Goal: Task Accomplishment & Management: Use online tool/utility

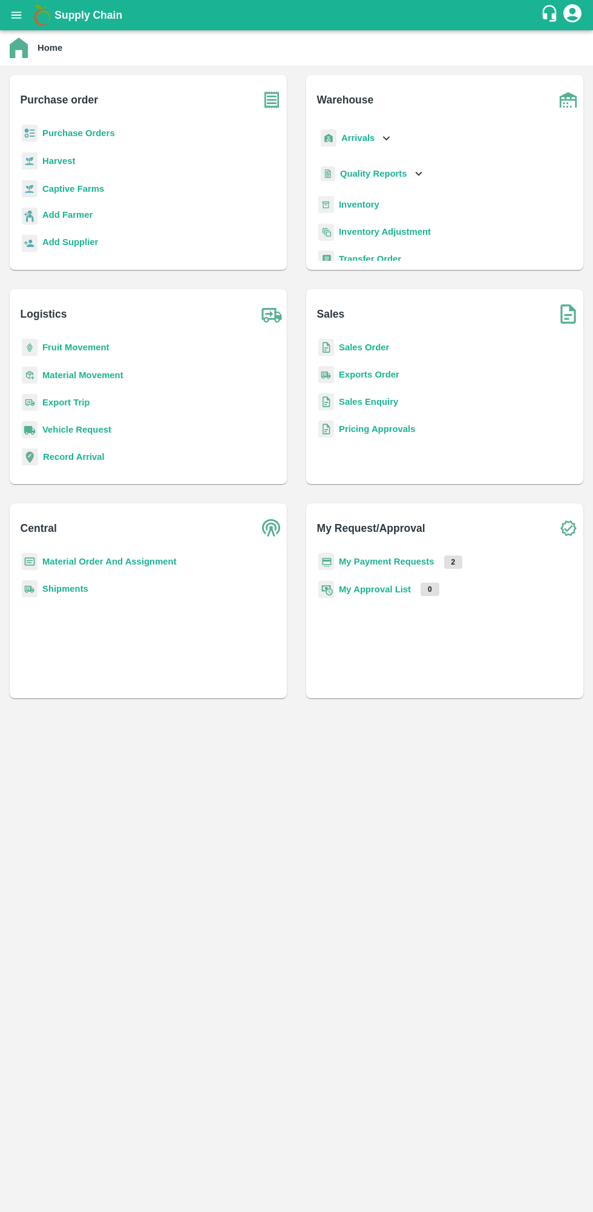
click at [394, 559] on b "My Payment Requests" at bounding box center [387, 562] width 96 height 10
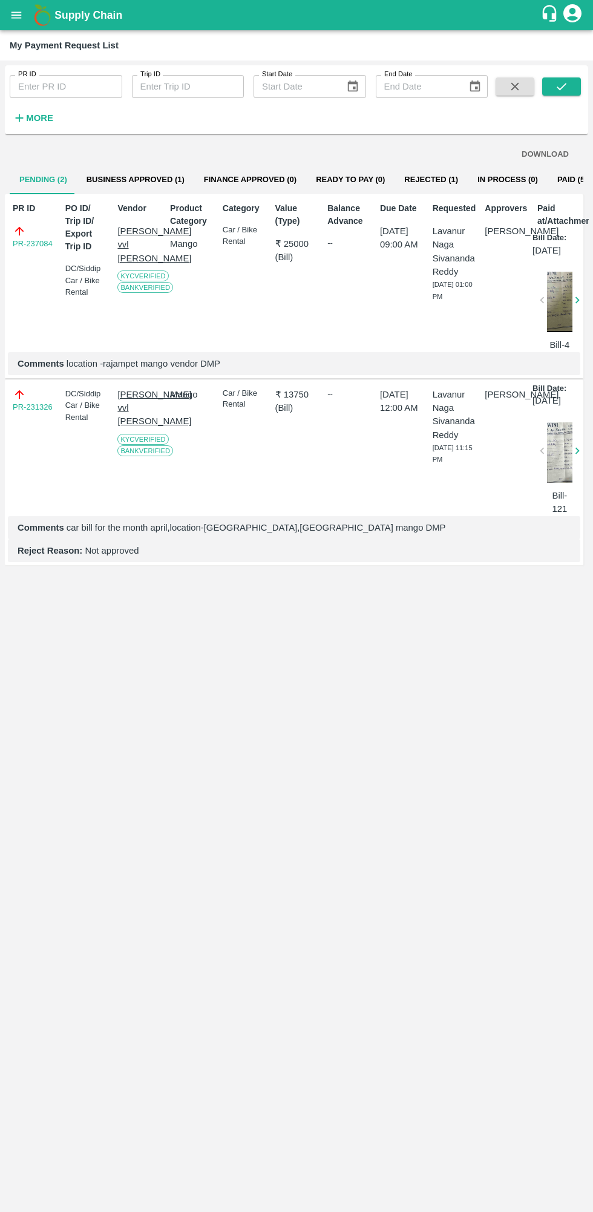
click at [101, 179] on button "Business Approved (1)" at bounding box center [135, 179] width 117 height 29
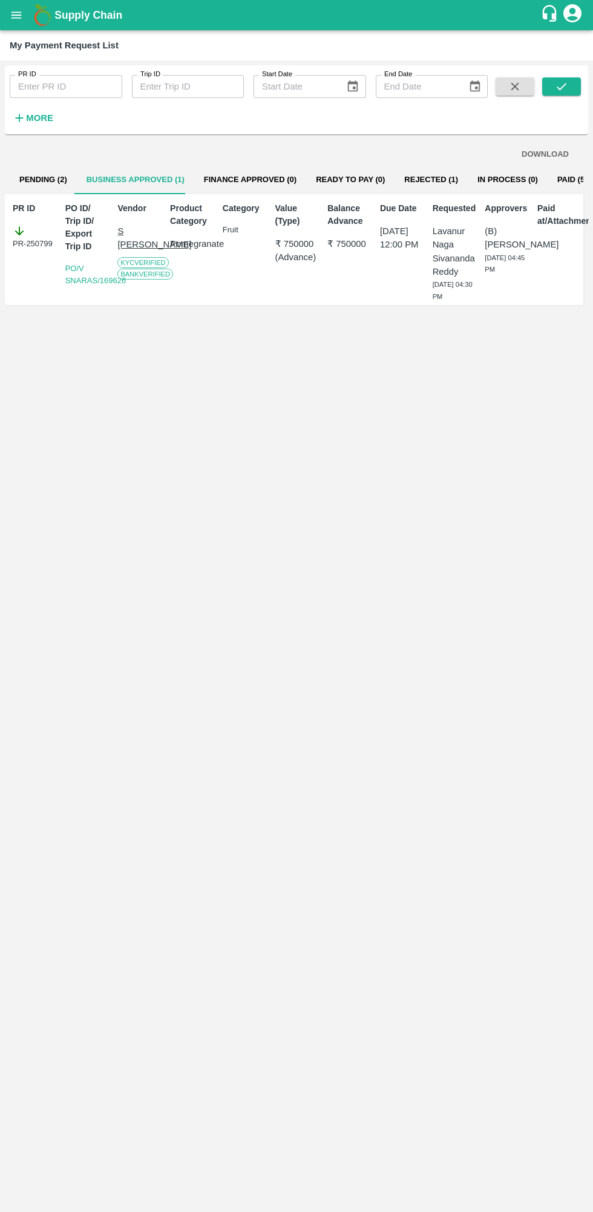
click at [427, 174] on button "Rejected (1)" at bounding box center [430, 179] width 73 height 29
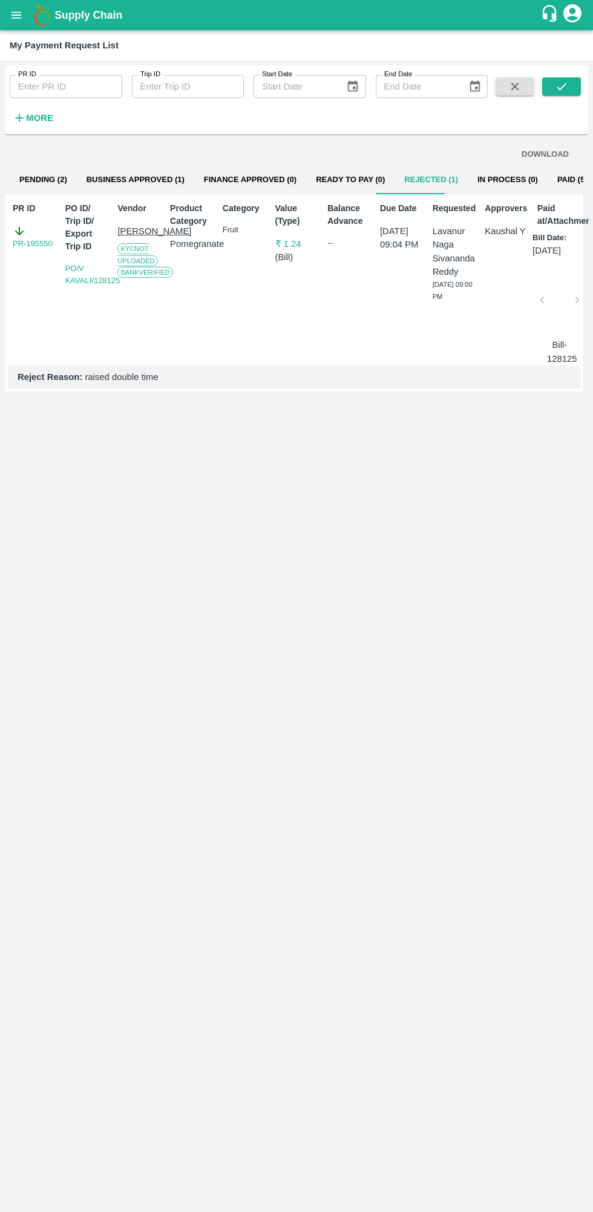
click at [46, 179] on button "Pending (2)" at bounding box center [43, 179] width 67 height 29
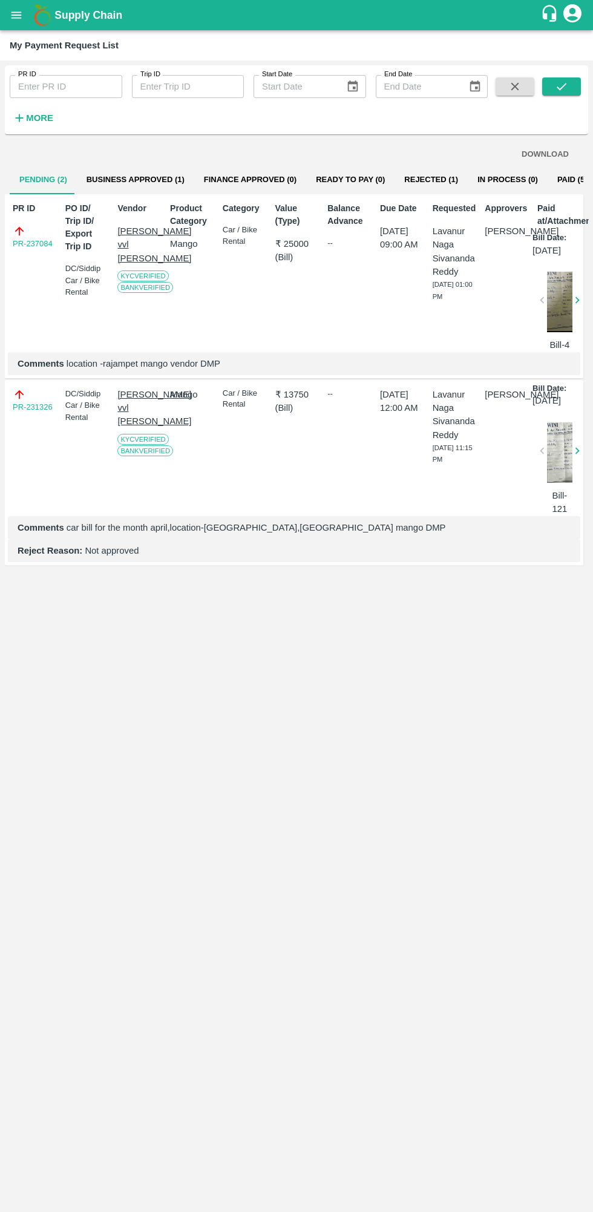
click at [15, 18] on icon "open drawer" at bounding box center [16, 14] width 10 height 7
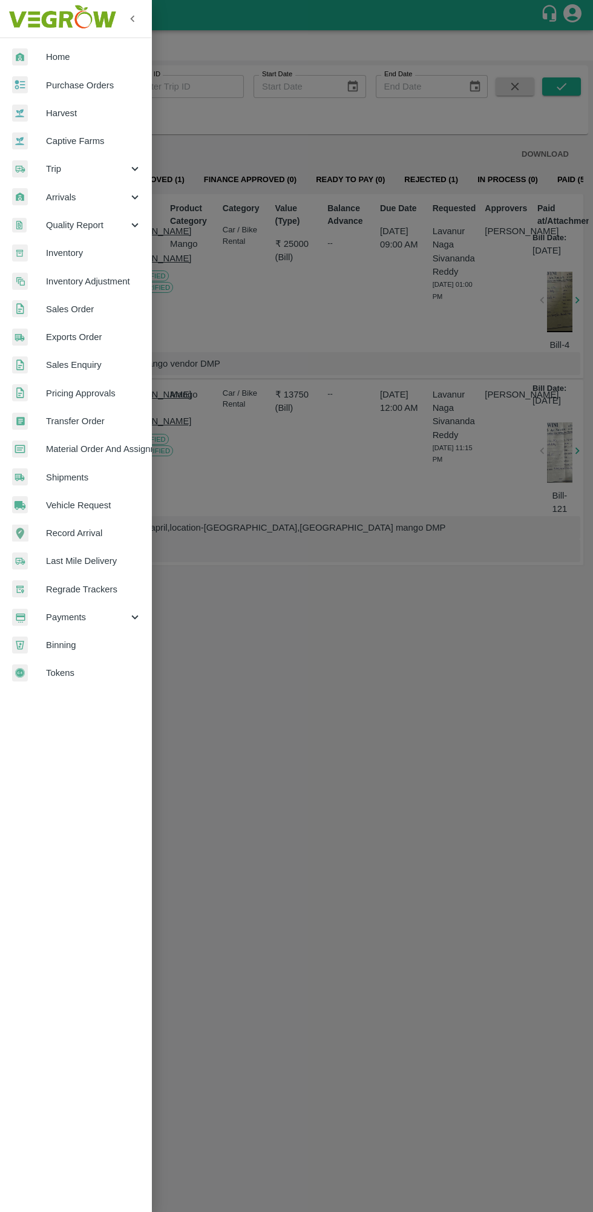
click at [319, 811] on div at bounding box center [296, 606] width 593 height 1212
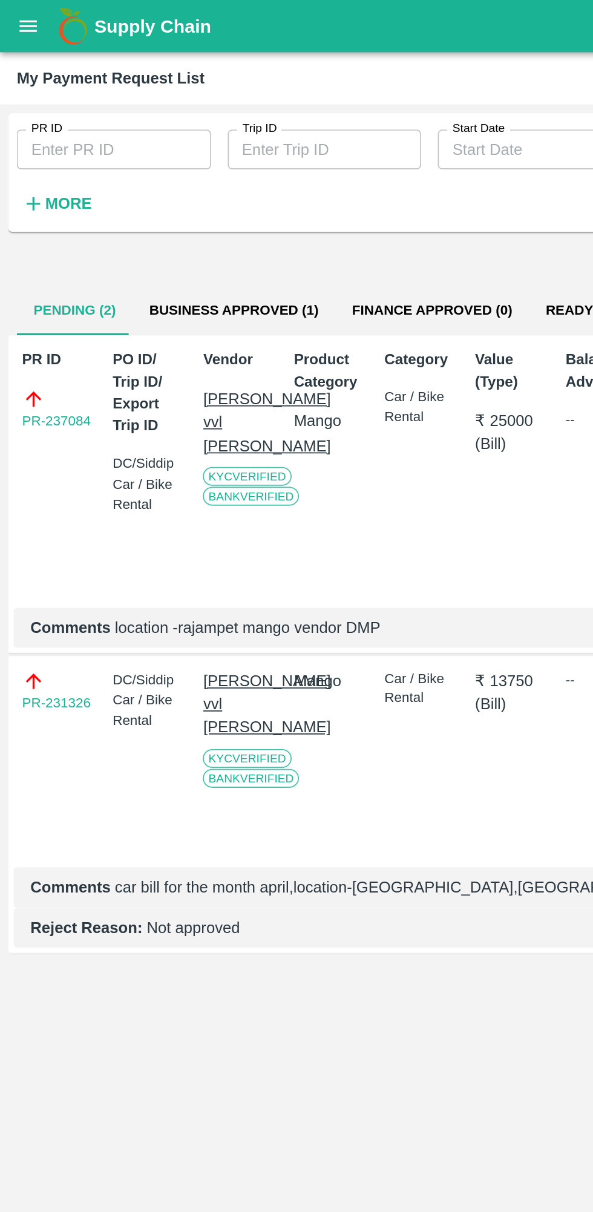
click at [121, 190] on button "Business Approved (1)" at bounding box center [135, 179] width 117 height 29
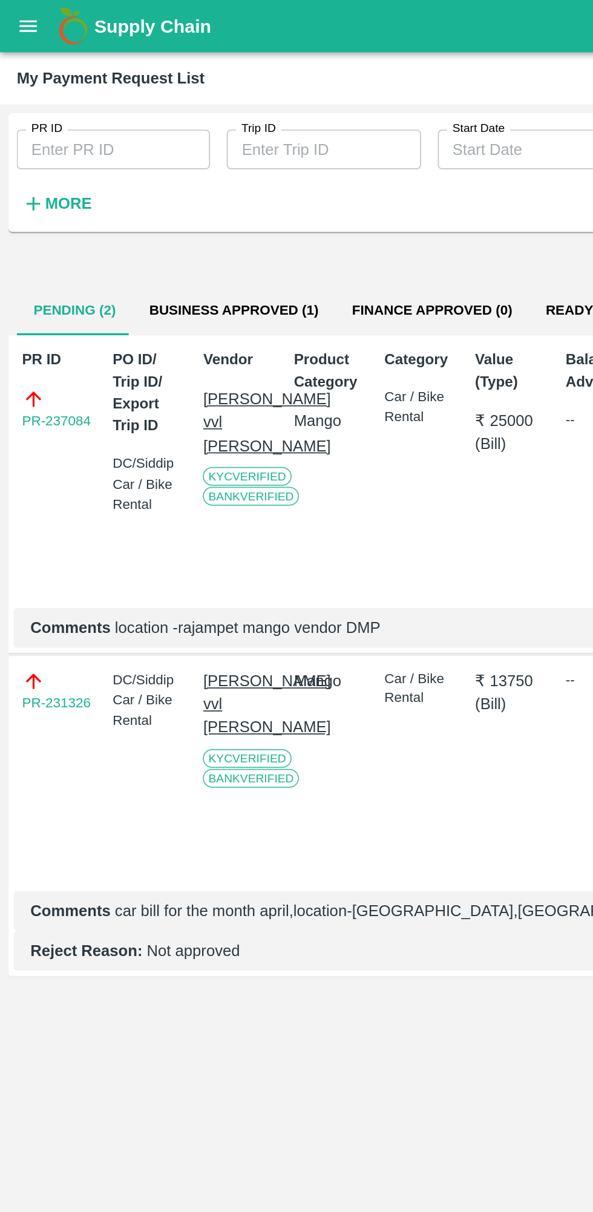
scroll to position [0, 8]
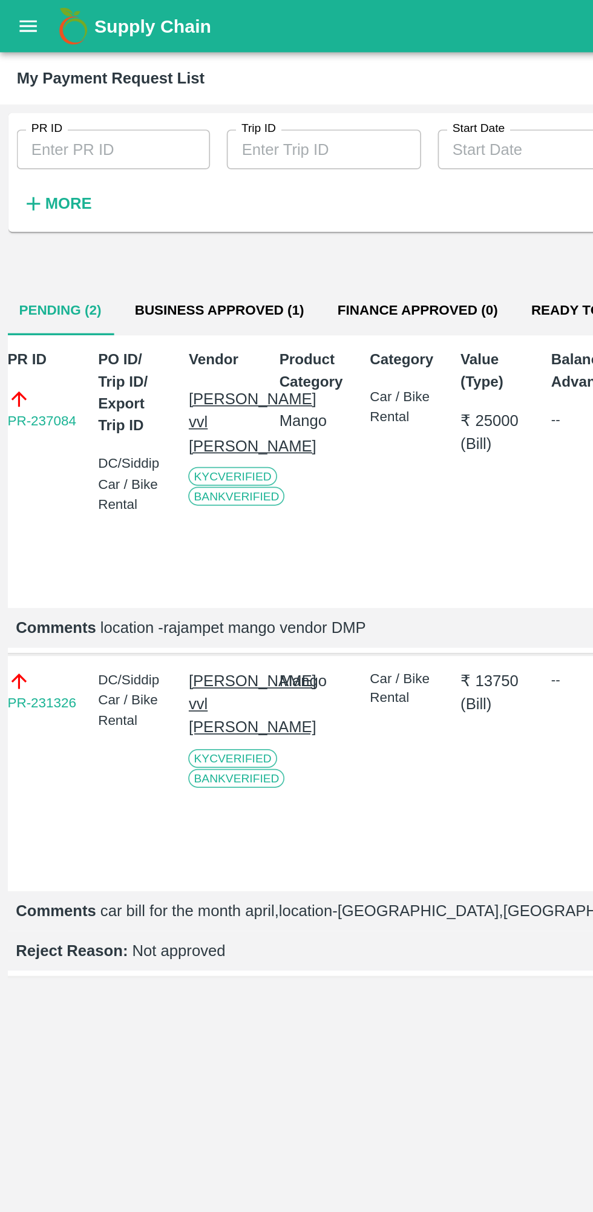
click at [140, 191] on button "Business Approved (1)" at bounding box center [126, 179] width 117 height 29
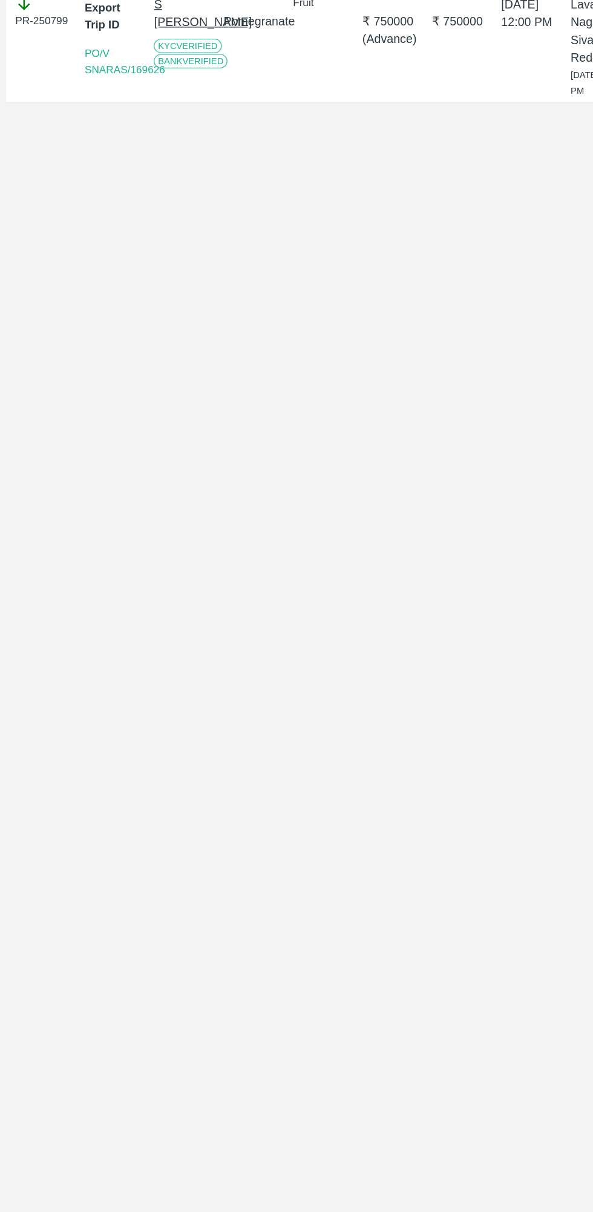
scroll to position [0, 0]
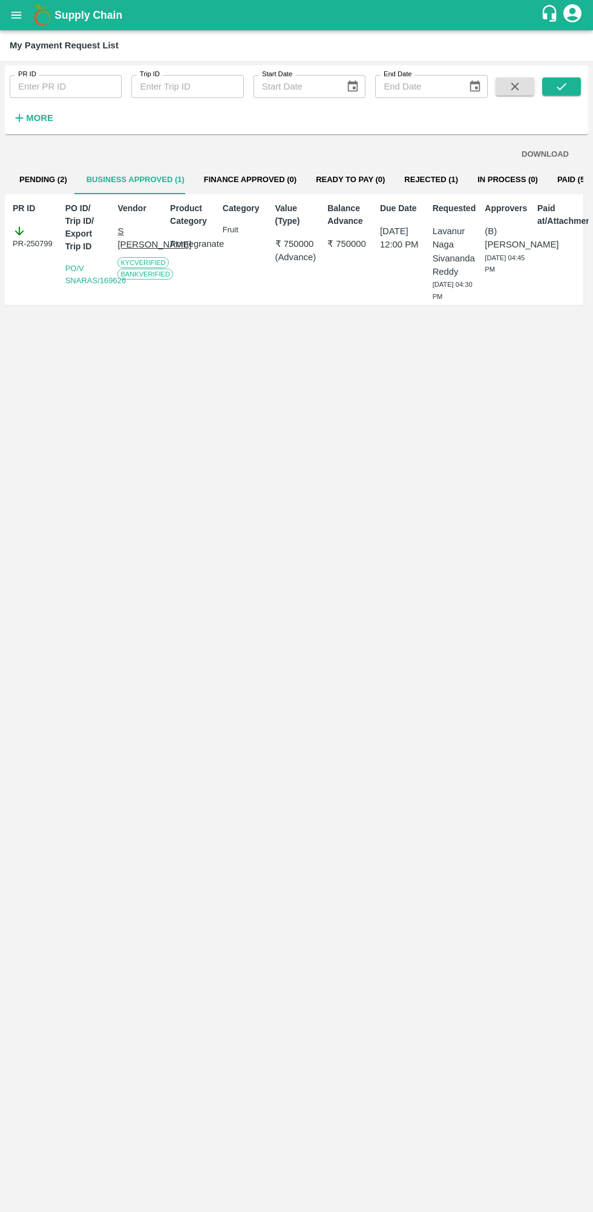
click at [14, 15] on icon "open drawer" at bounding box center [16, 14] width 10 height 7
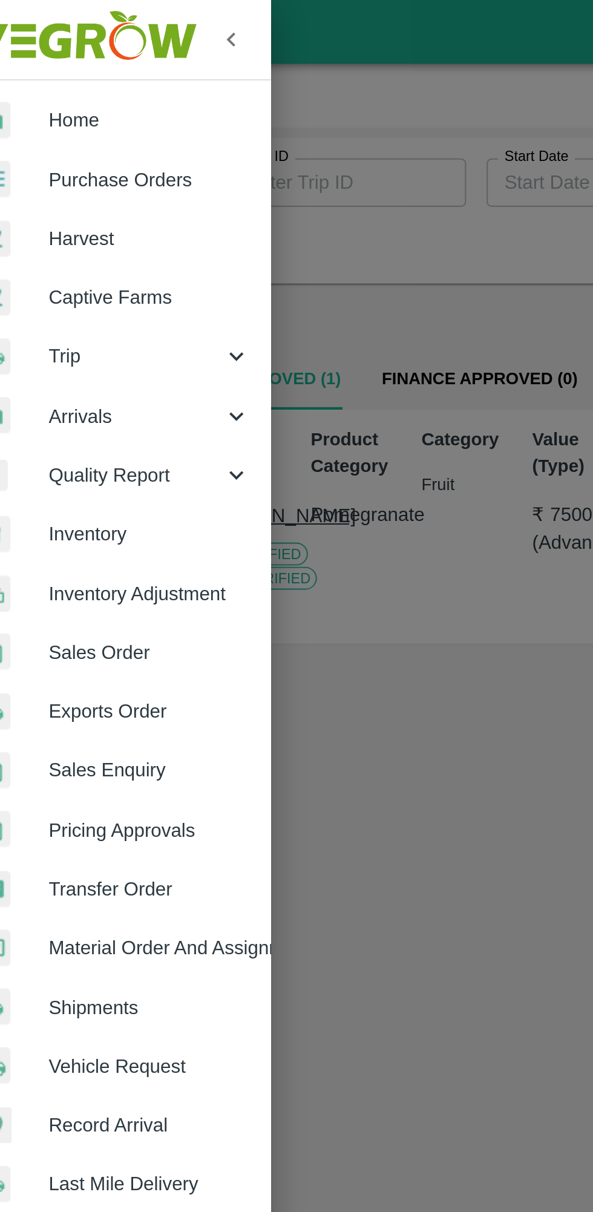
click at [67, 54] on span "Home" at bounding box center [94, 56] width 96 height 13
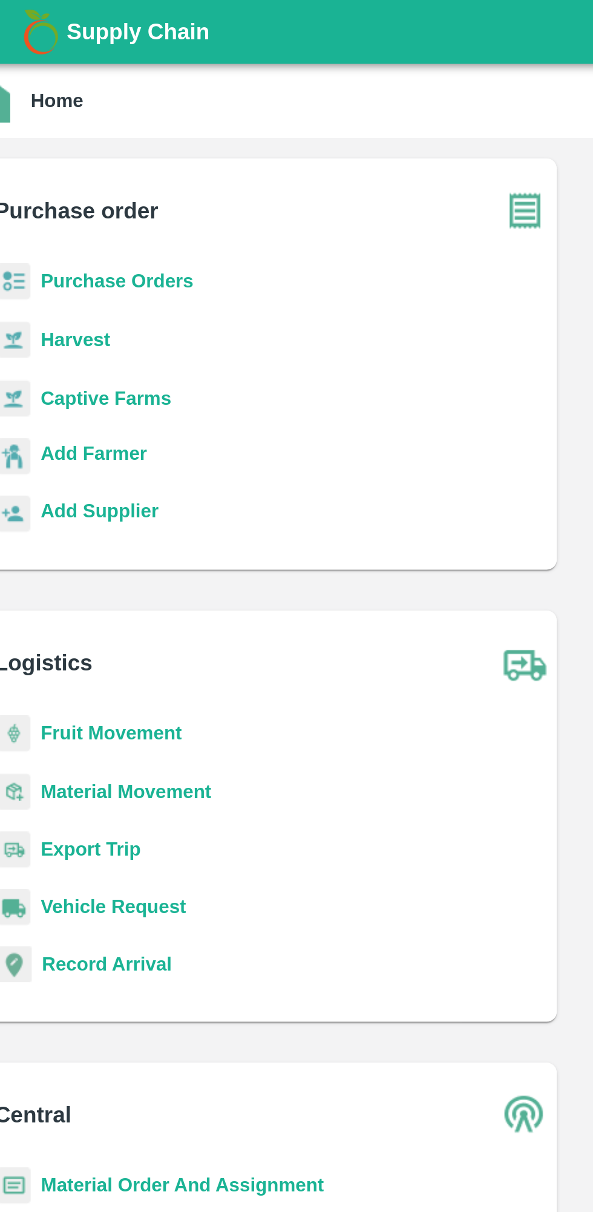
click at [76, 220] on p "Add Farmer" at bounding box center [67, 214] width 50 height 13
